Goal: Information Seeking & Learning: Compare options

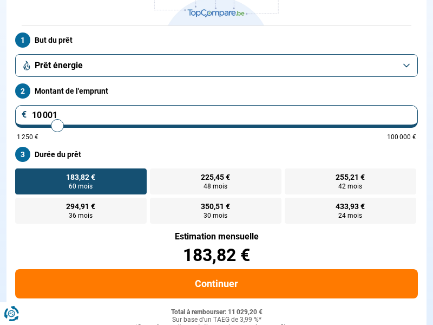
scroll to position [148, 0]
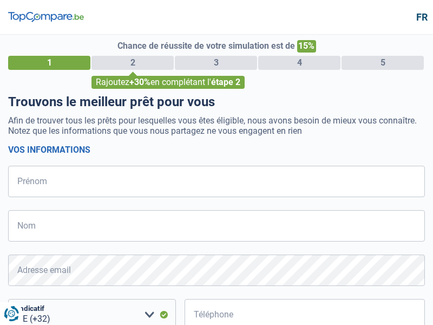
select select "32"
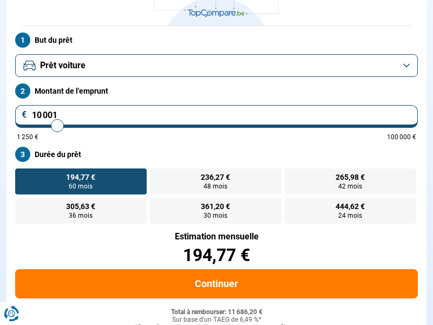
scroll to position [148, 0]
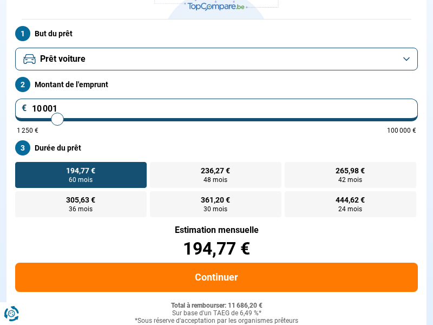
scroll to position [148, 0]
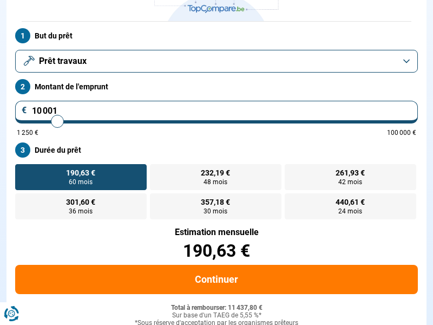
scroll to position [148, 0]
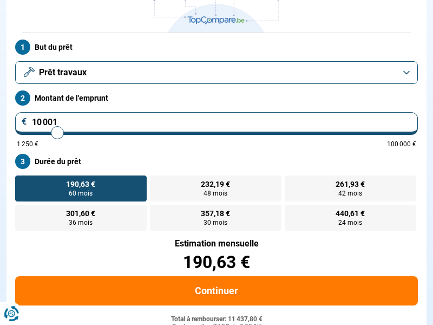
scroll to position [148, 0]
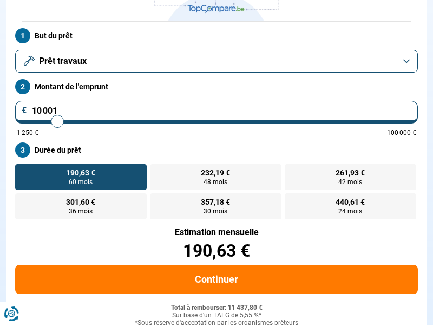
scroll to position [148, 0]
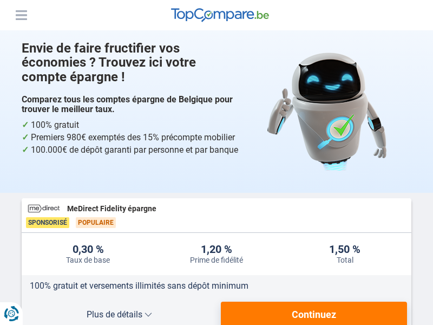
scroll to position [3788, 0]
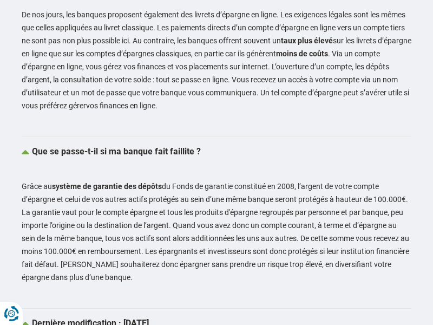
scroll to position [2965, 0]
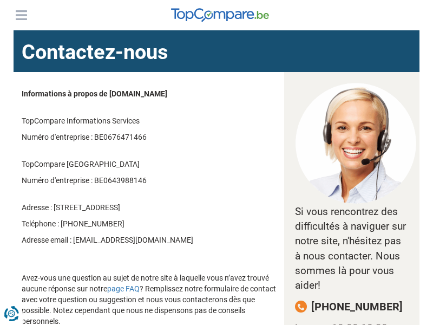
scroll to position [356, 0]
